Goal: Information Seeking & Learning: Understand process/instructions

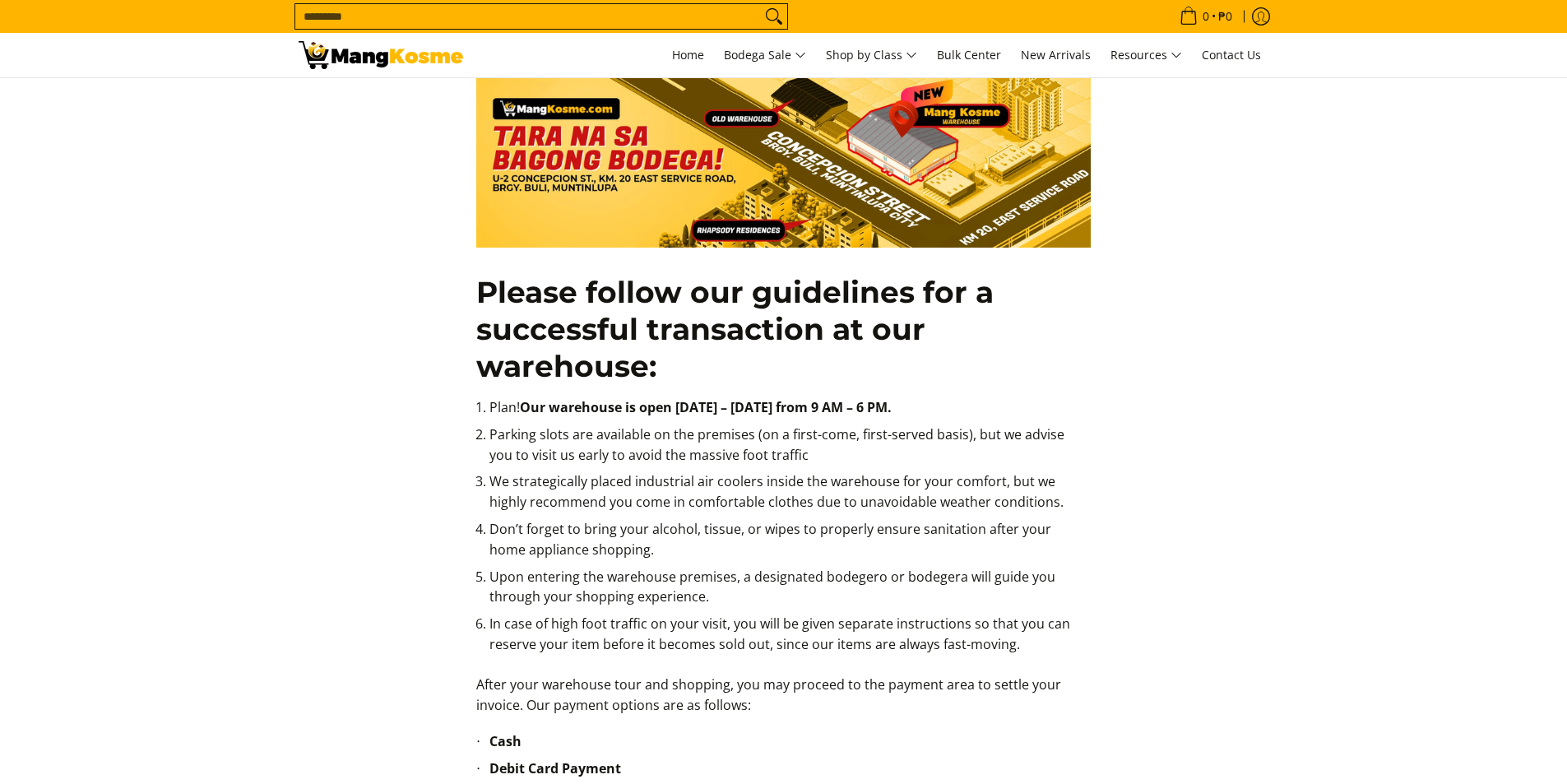
scroll to position [247, 0]
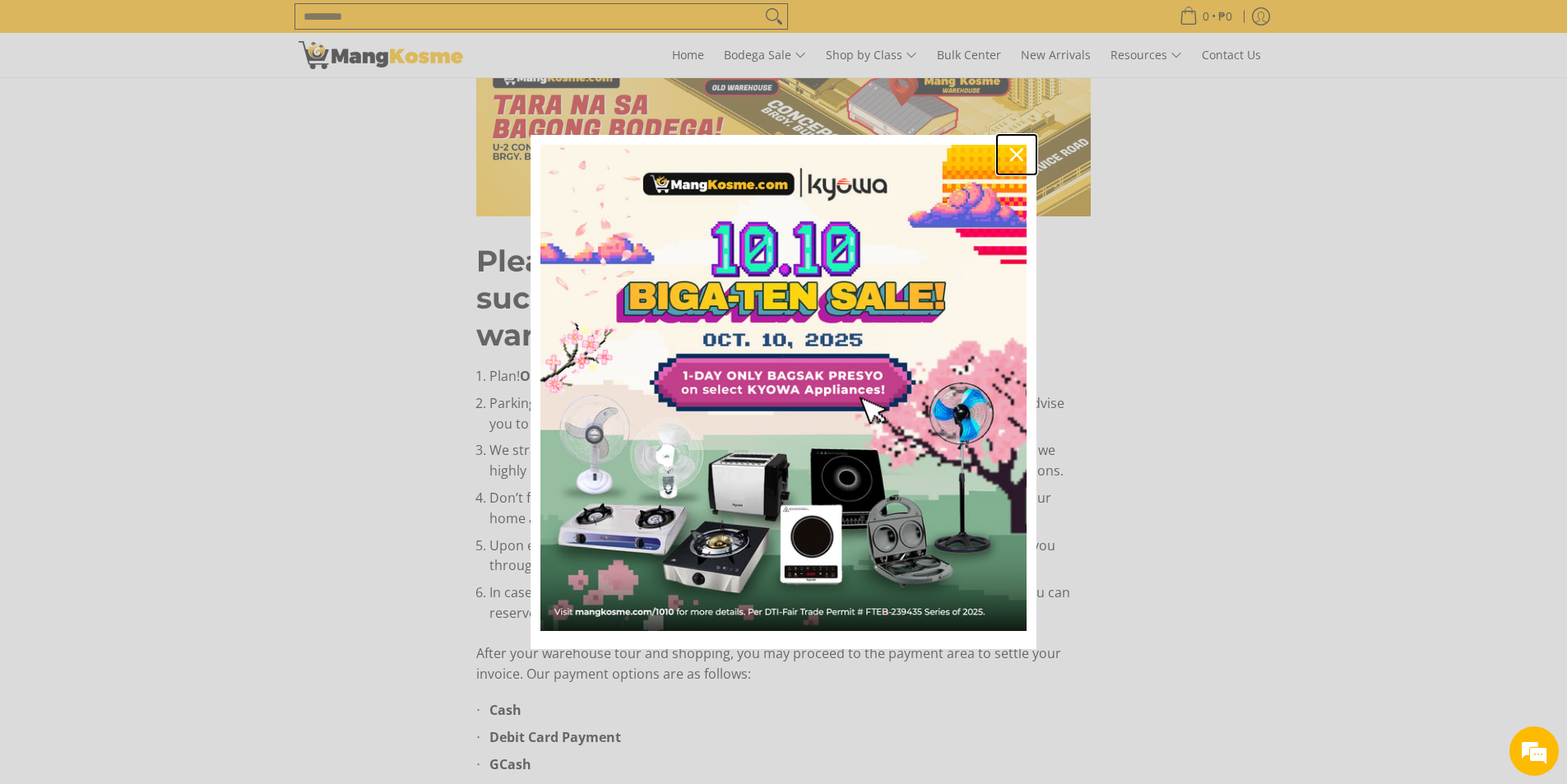
click at [1016, 154] on icon "close icon" at bounding box center [1016, 154] width 13 height 13
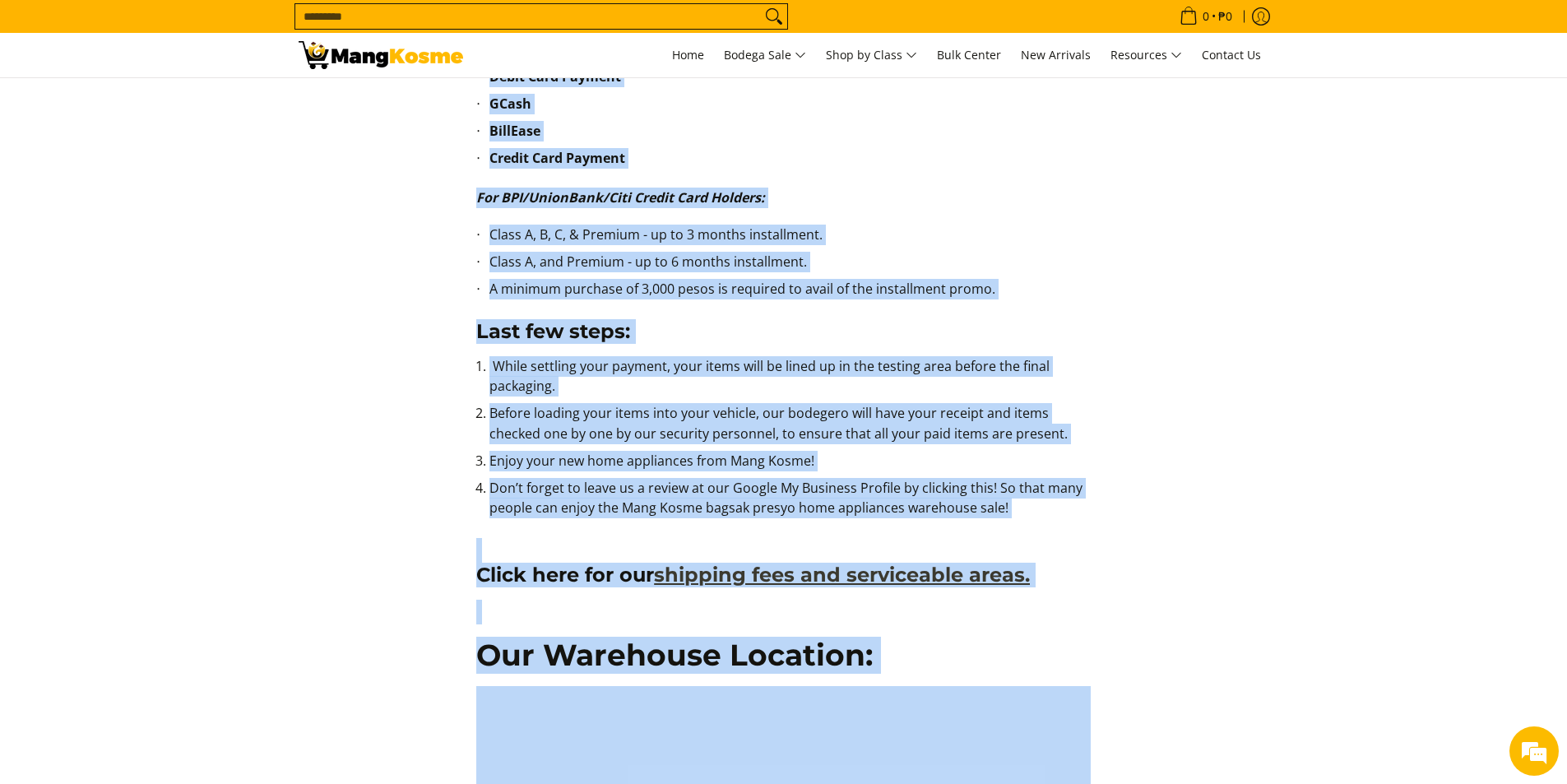
scroll to position [987, 0]
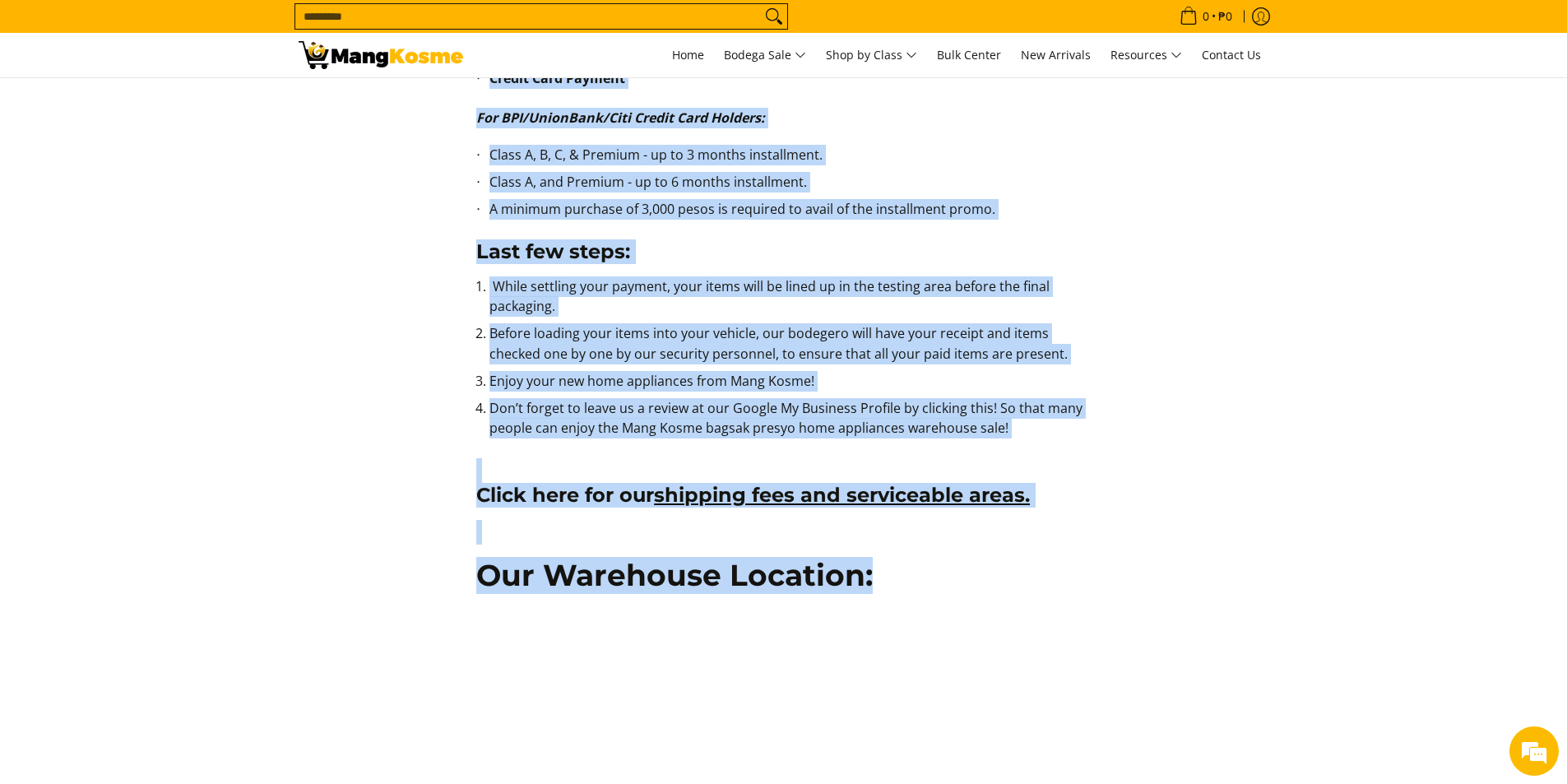
drag, startPoint x: 478, startPoint y: 250, endPoint x: 870, endPoint y: 577, distance: 510.9
click at [873, 576] on div "Please follow our guidelines for a successful transaction at our warehouse: Pla…" at bounding box center [783, 126] width 631 height 1711
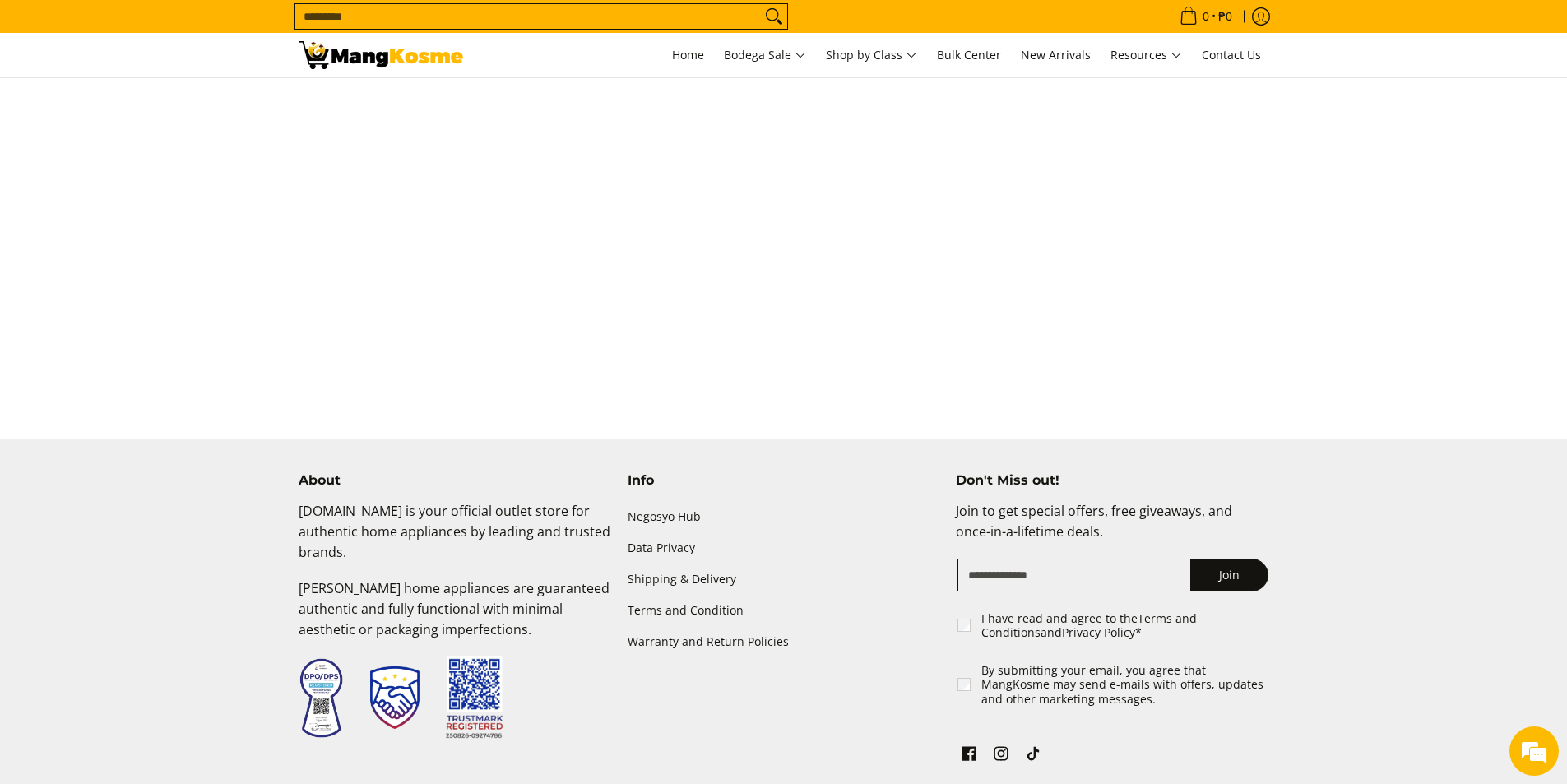
scroll to position [1234, 0]
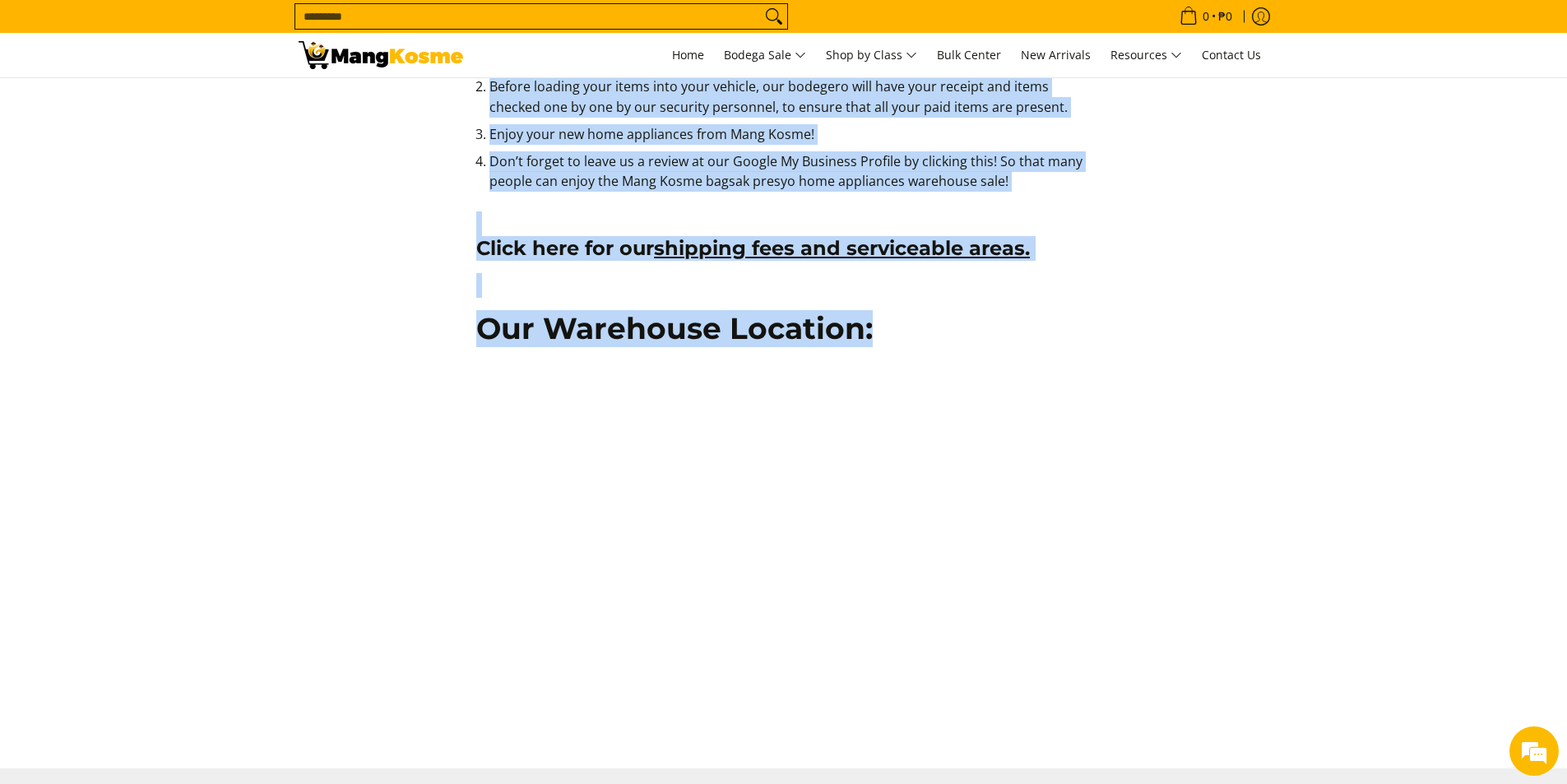
copy div "Loremi dolors ame consectetu adi e seddoeiusm temporincid ut lab etdolorem: Ali…"
click at [1052, 311] on h2 "Our Warehouse Location:" at bounding box center [783, 328] width 614 height 37
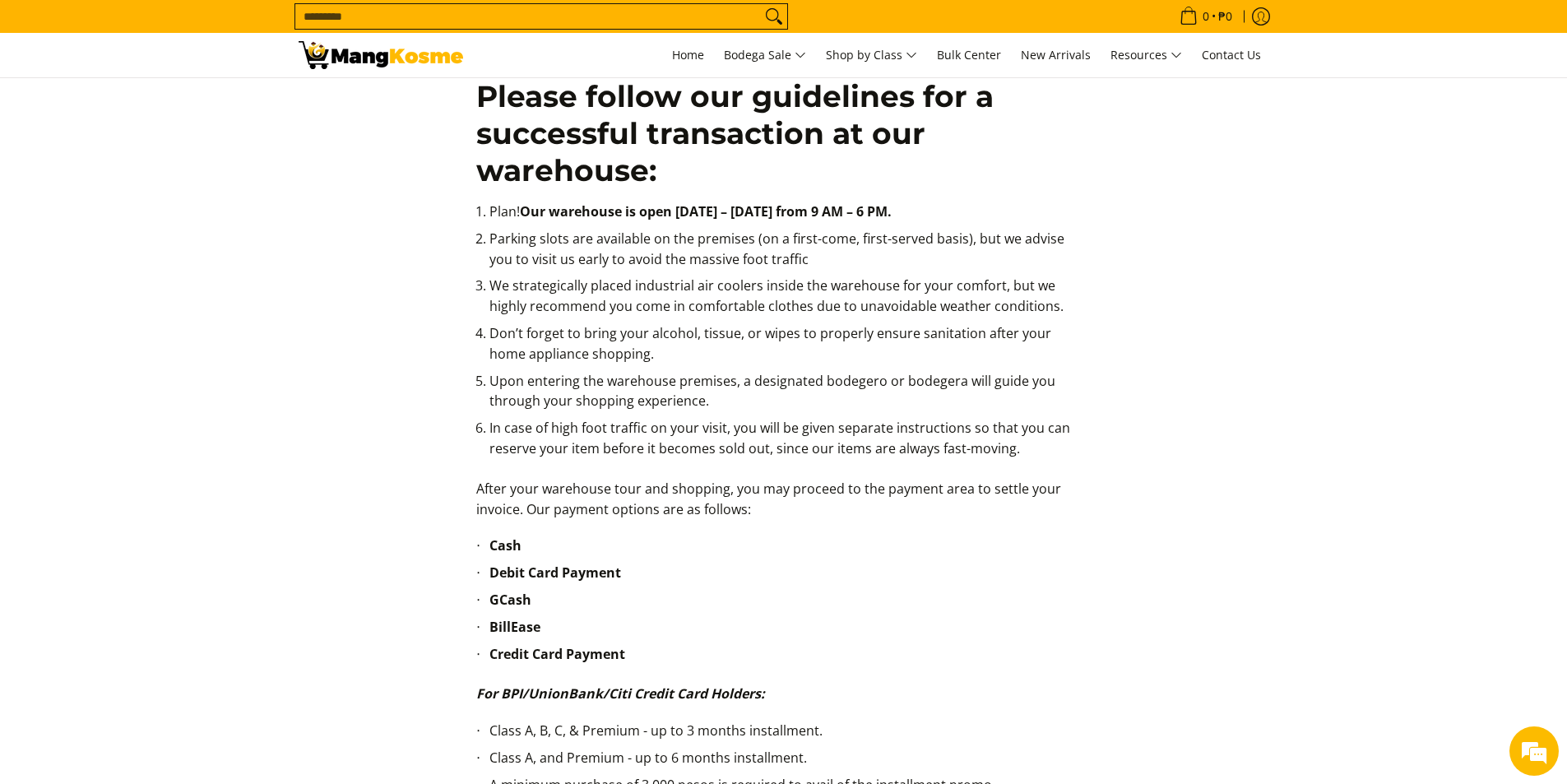
scroll to position [247, 0]
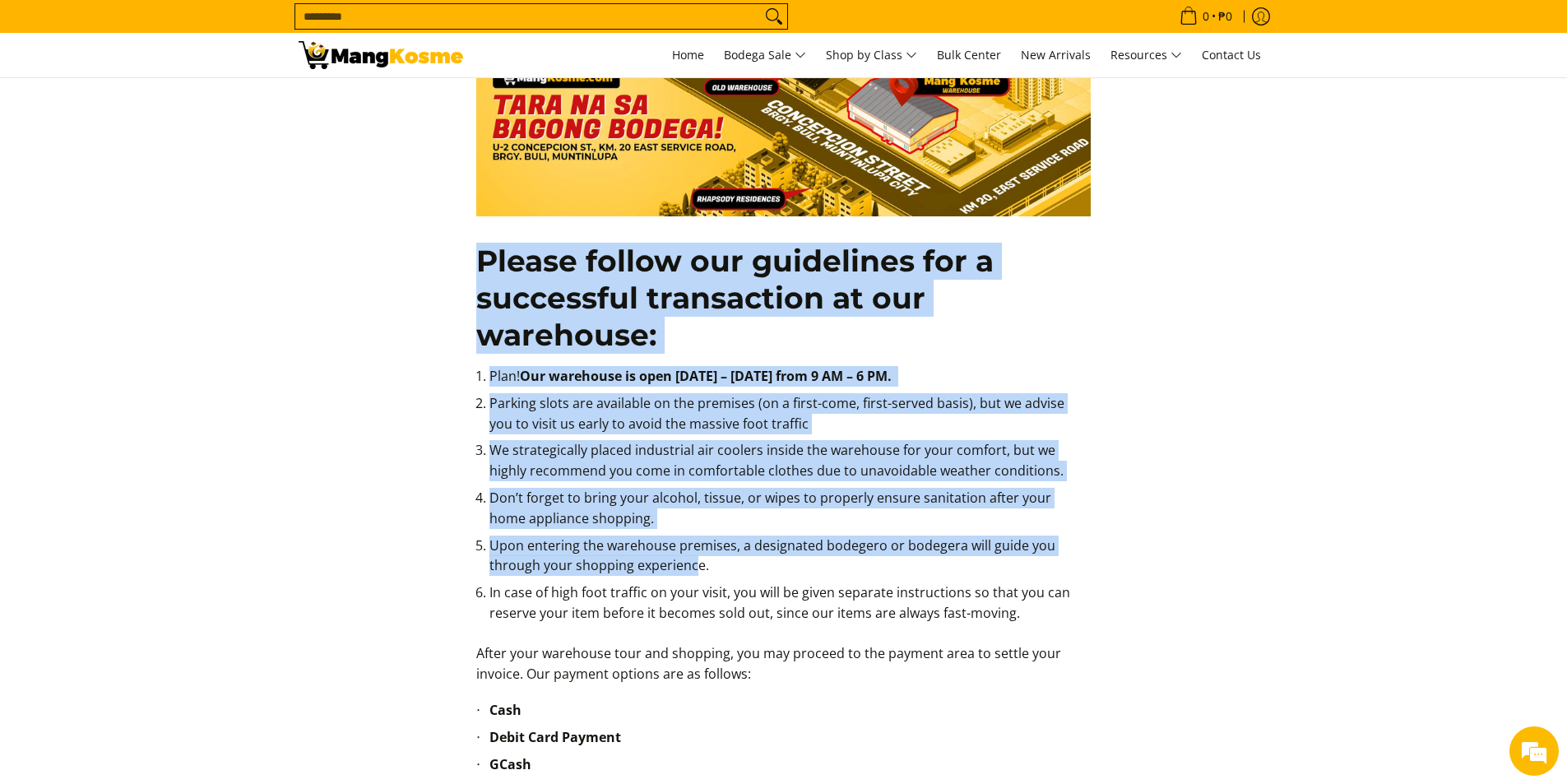
drag, startPoint x: 479, startPoint y: 257, endPoint x: 692, endPoint y: 567, distance: 377.3
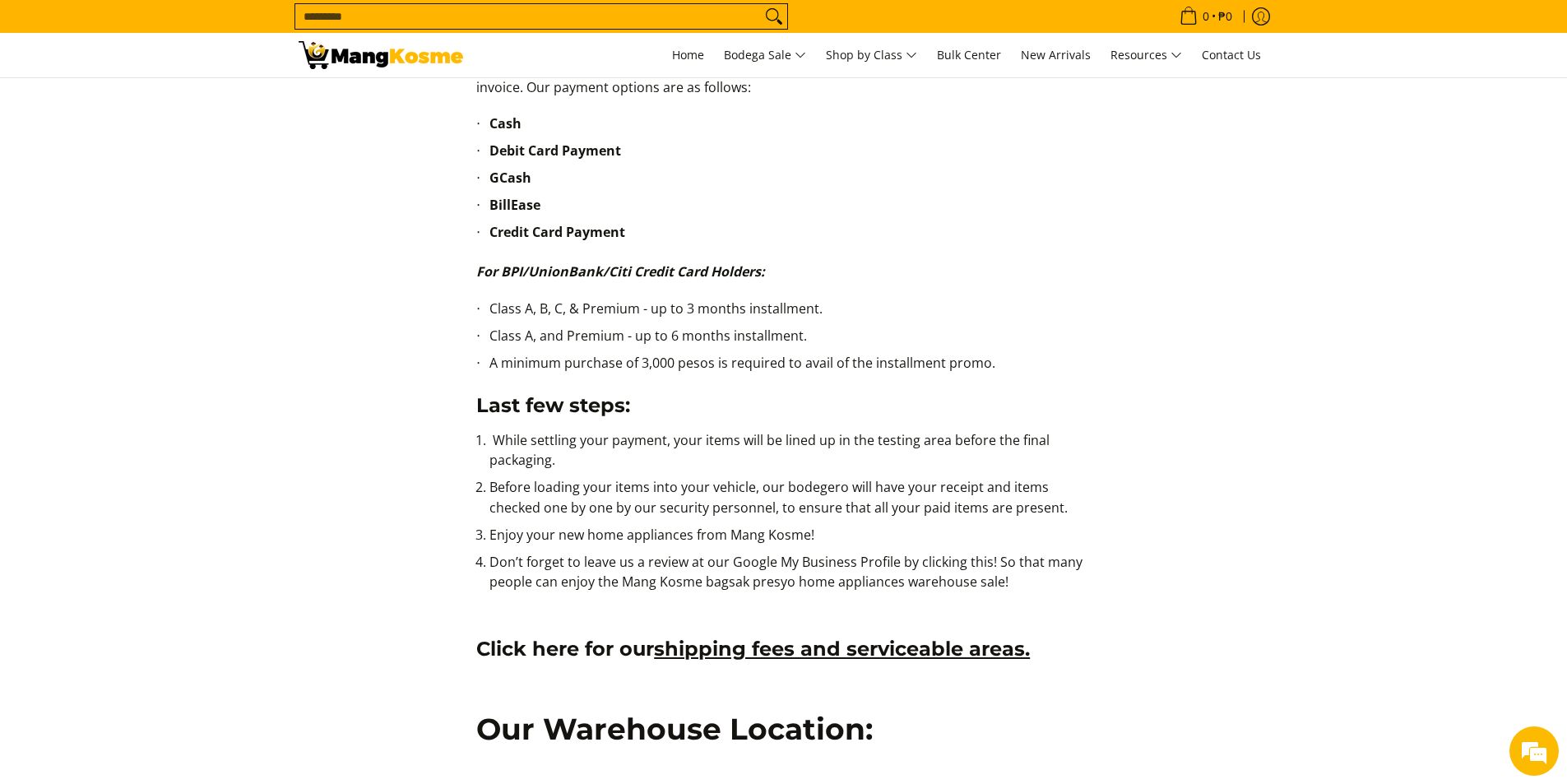
scroll to position [905, 0]
